Goal: Navigation & Orientation: Find specific page/section

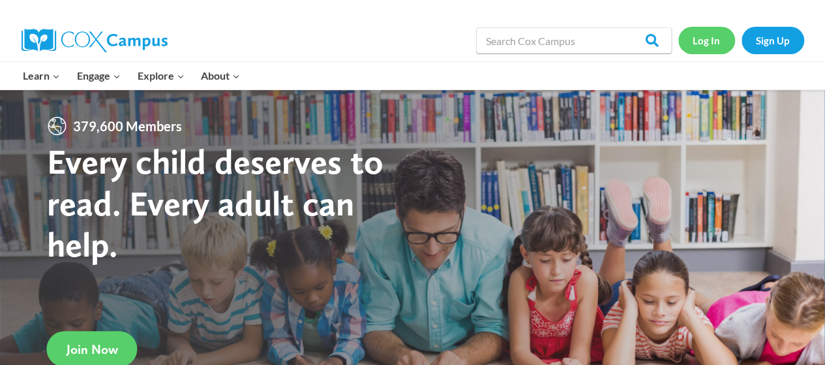
click at [694, 42] on link "Log In" at bounding box center [706, 40] width 57 height 27
click at [689, 37] on link "Log In" at bounding box center [706, 40] width 57 height 27
click at [705, 27] on div "Log In Sign Up" at bounding box center [741, 41] width 126 height 42
click at [706, 43] on link "Log In" at bounding box center [706, 40] width 57 height 27
